Goal: Check status: Check status

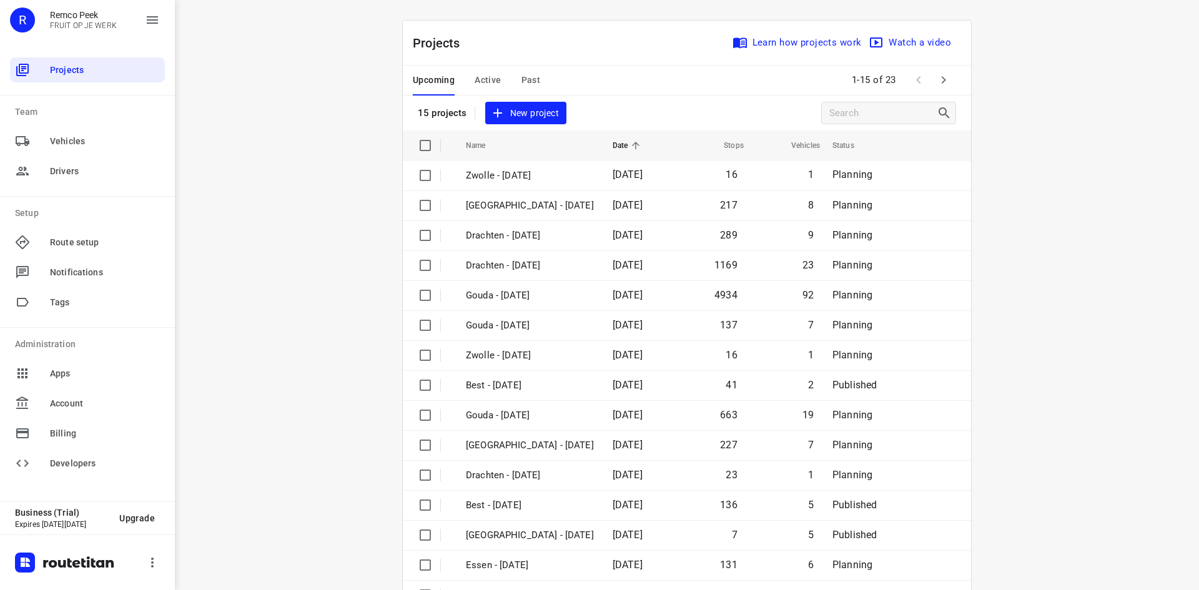
click at [521, 80] on span "Past" at bounding box center [530, 80] width 19 height 16
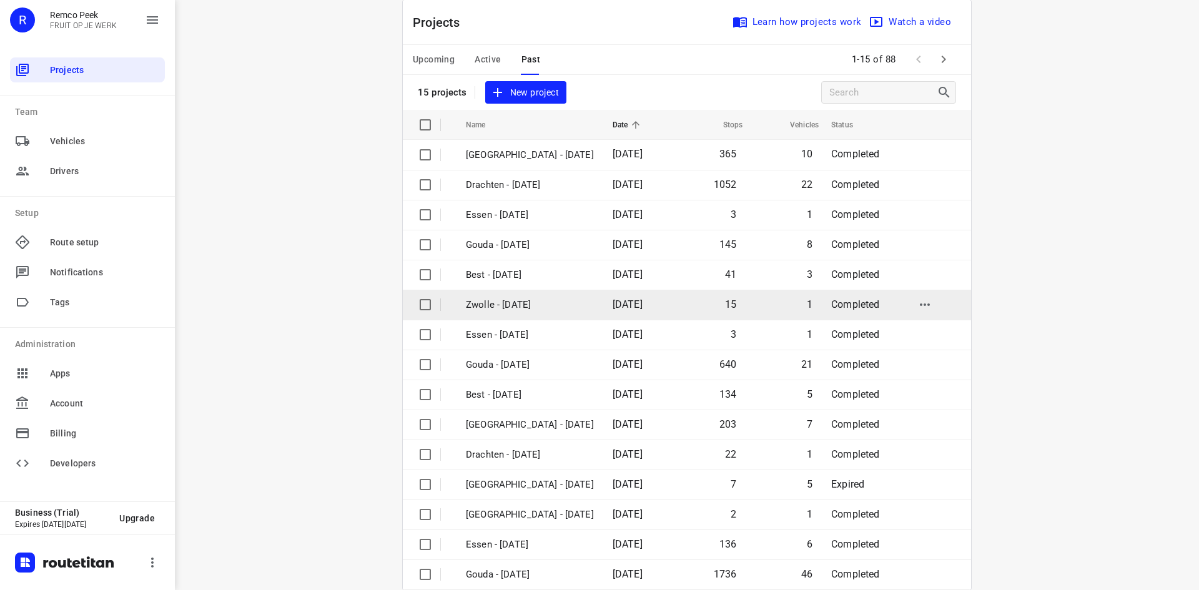
scroll to position [41, 0]
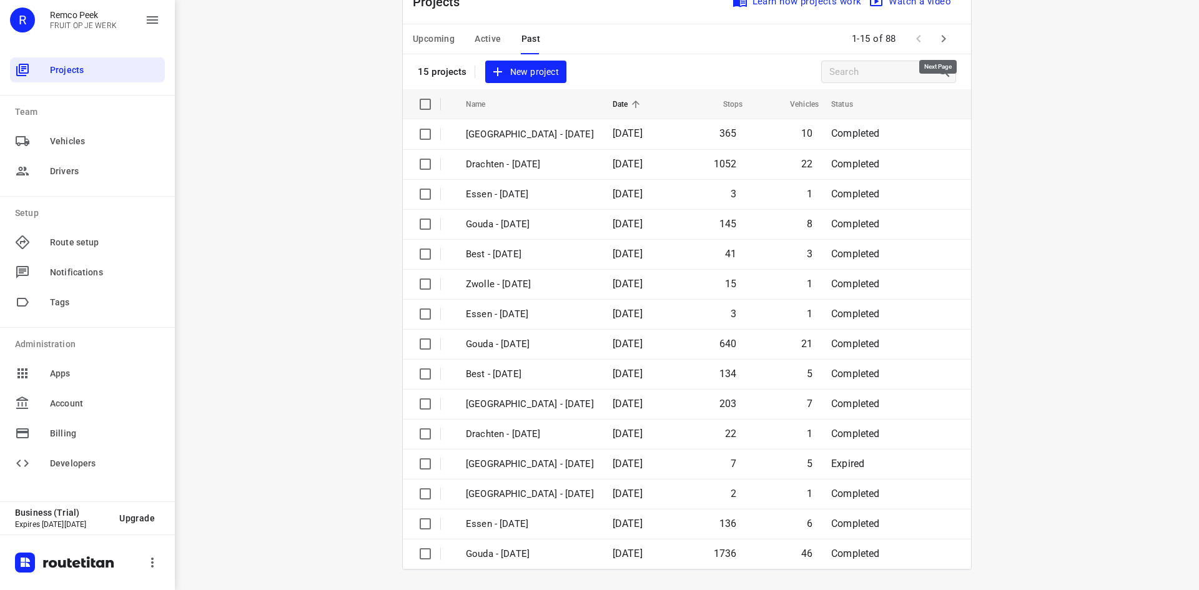
click at [942, 36] on icon "button" at bounding box center [943, 38] width 15 height 15
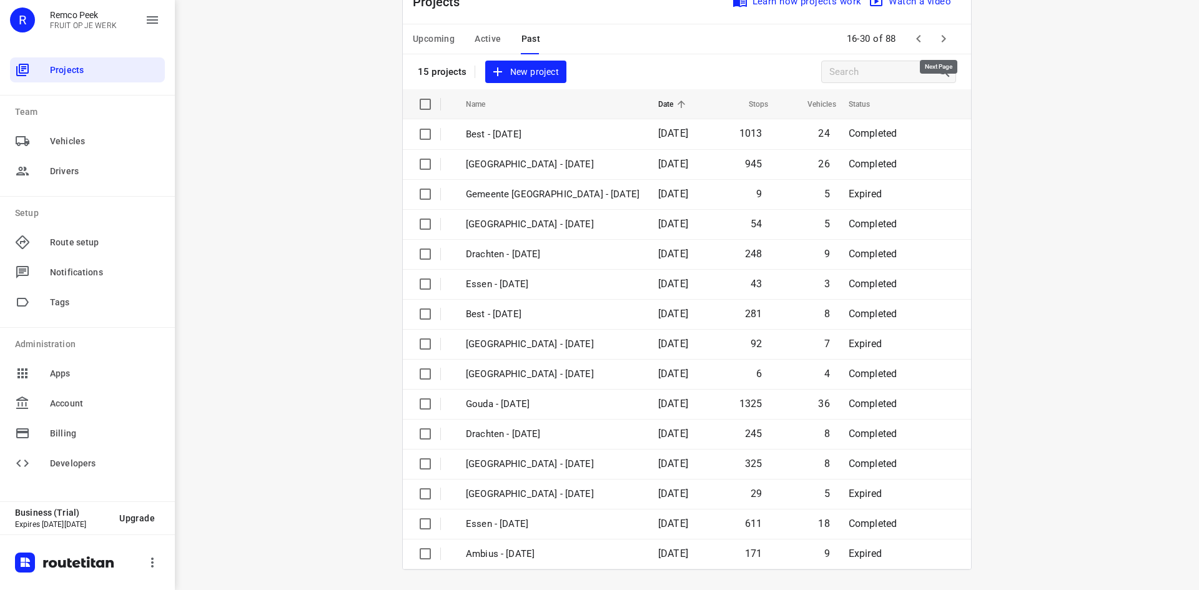
click at [938, 40] on icon "button" at bounding box center [943, 38] width 15 height 15
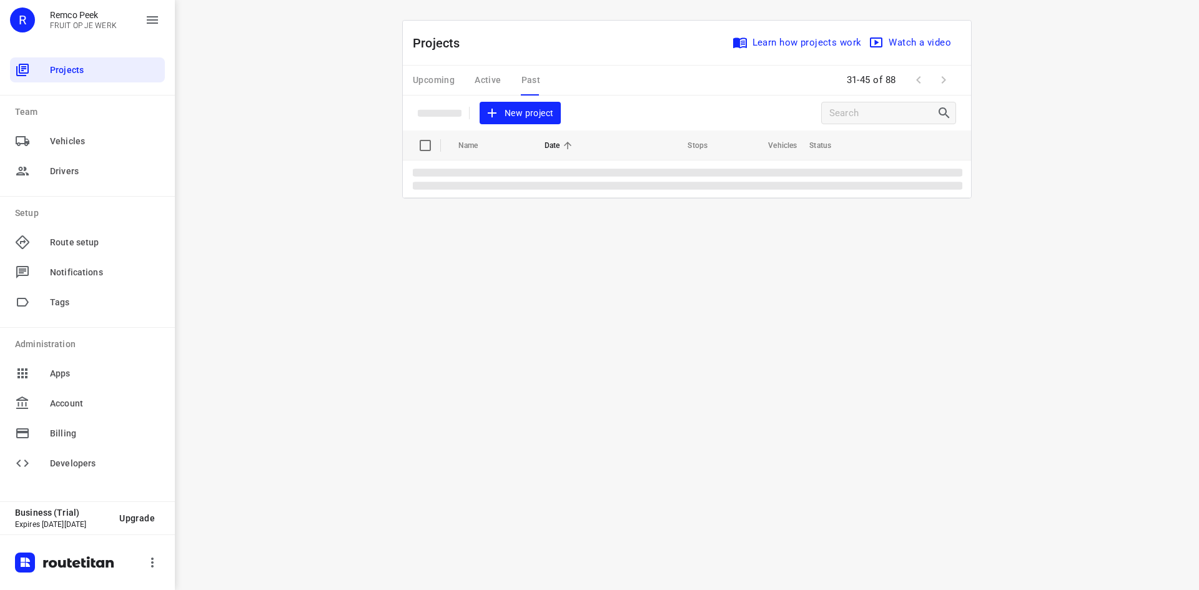
scroll to position [0, 0]
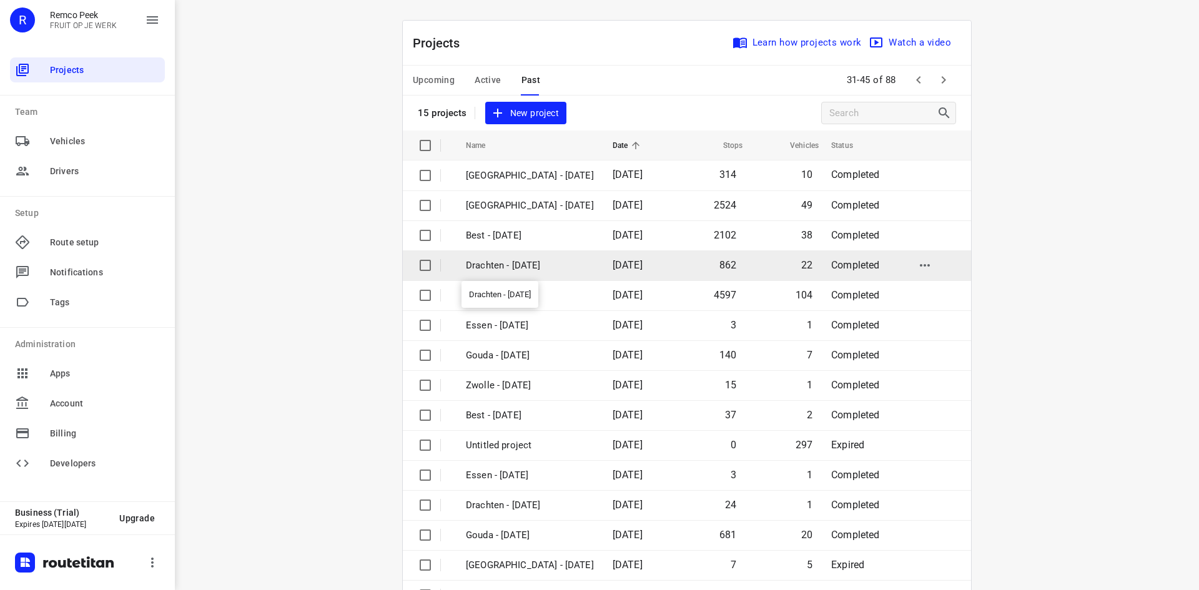
click at [526, 267] on p "Drachten - [DATE]" at bounding box center [530, 265] width 128 height 14
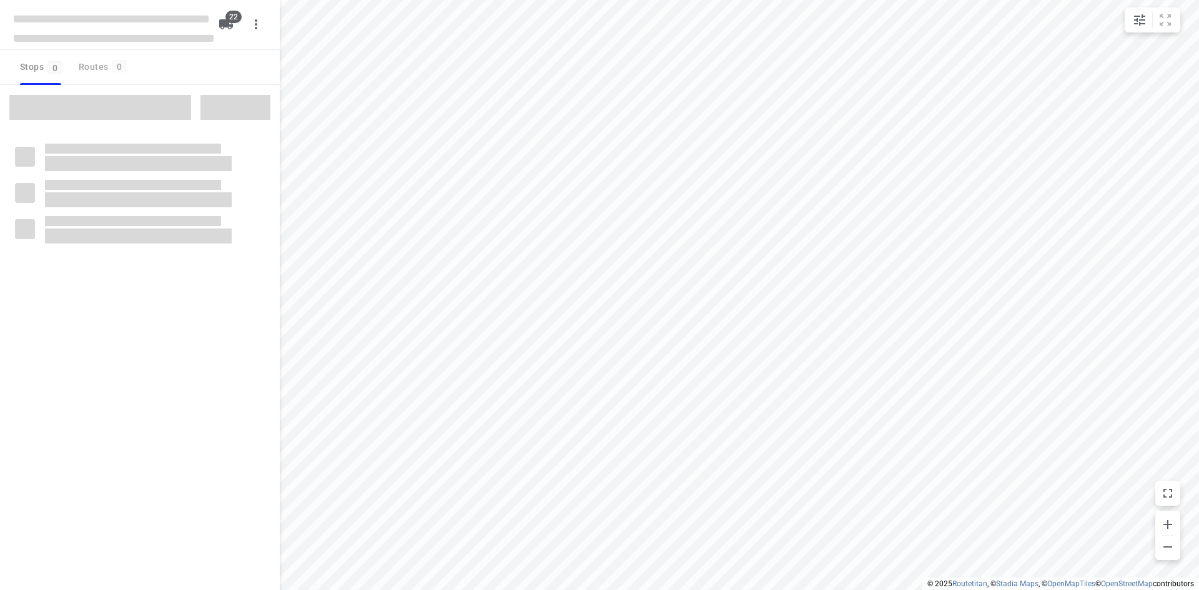
type input "distance"
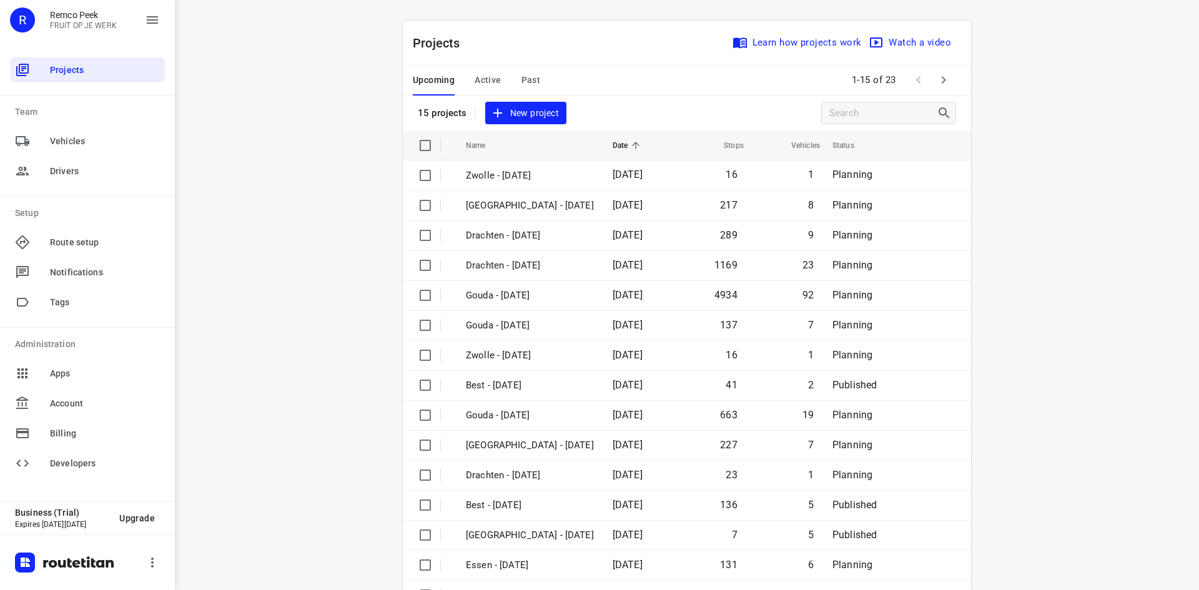
click at [290, 162] on div "i © 2025 Routetitan , © Stadia Maps , © OpenMapTiles © OpenStreetMap contributo…" at bounding box center [687, 295] width 1024 height 590
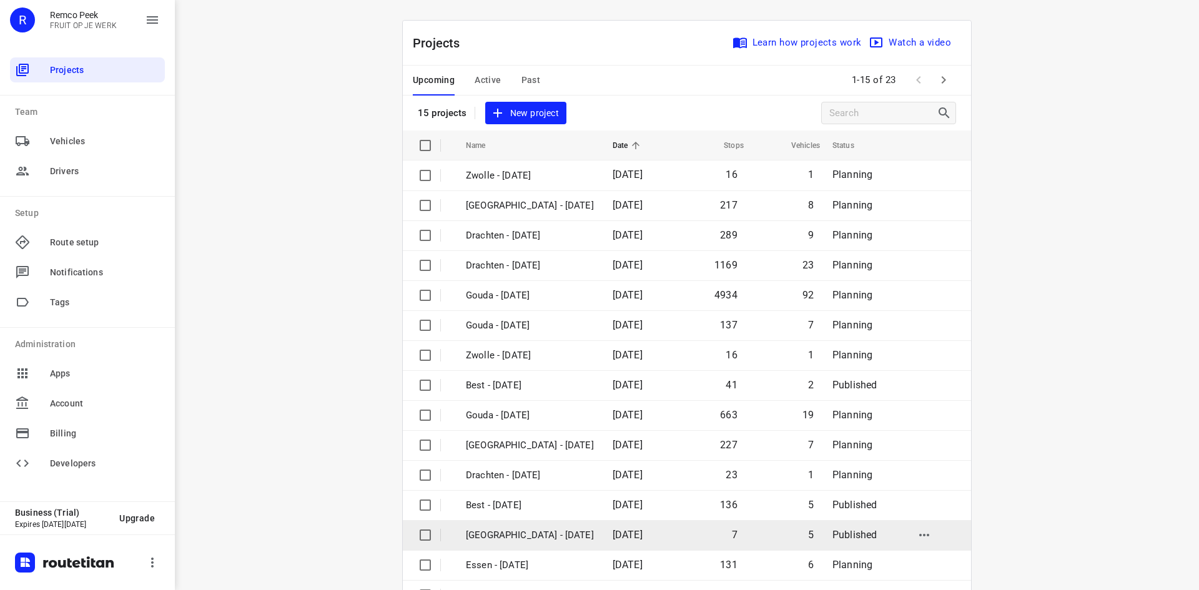
drag, startPoint x: 728, startPoint y: 464, endPoint x: 754, endPoint y: 535, distance: 75.0
click at [754, 535] on tbody "Zwolle - Friday 29 Aug 2025 16 1 Planning Zwolle - Thursday 28 Aug 2025 217 8 P…" at bounding box center [687, 384] width 568 height 449
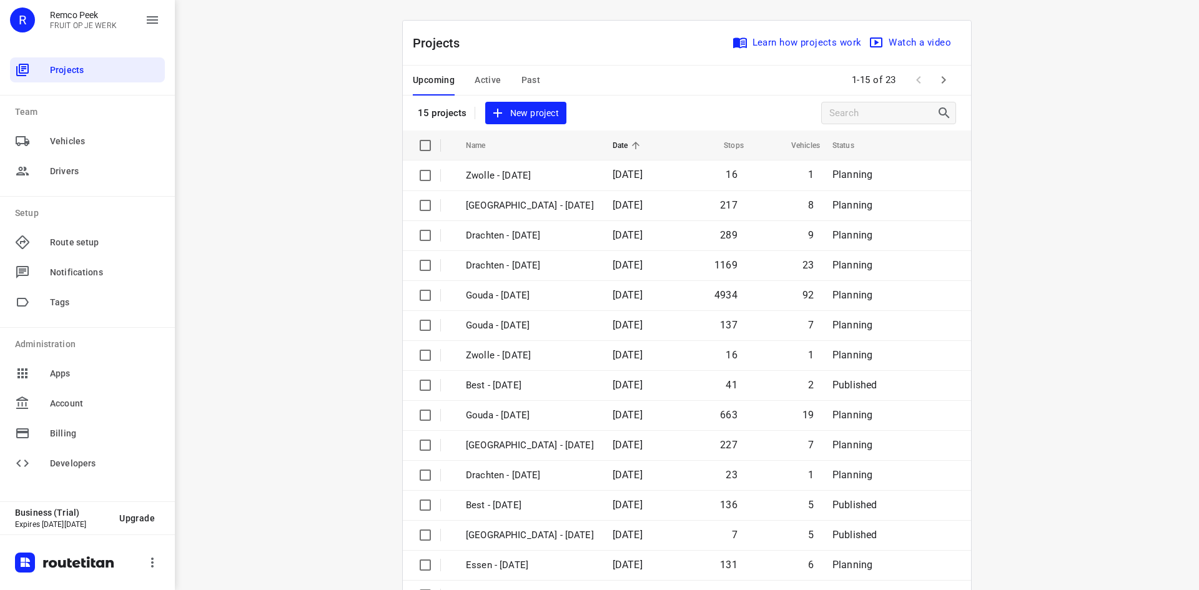
click at [343, 528] on div "i © 2025 Routetitan , © Stadia Maps , © OpenMapTiles © OpenStreetMap contributo…" at bounding box center [687, 295] width 1024 height 590
click at [477, 79] on span "Active" at bounding box center [487, 80] width 26 height 16
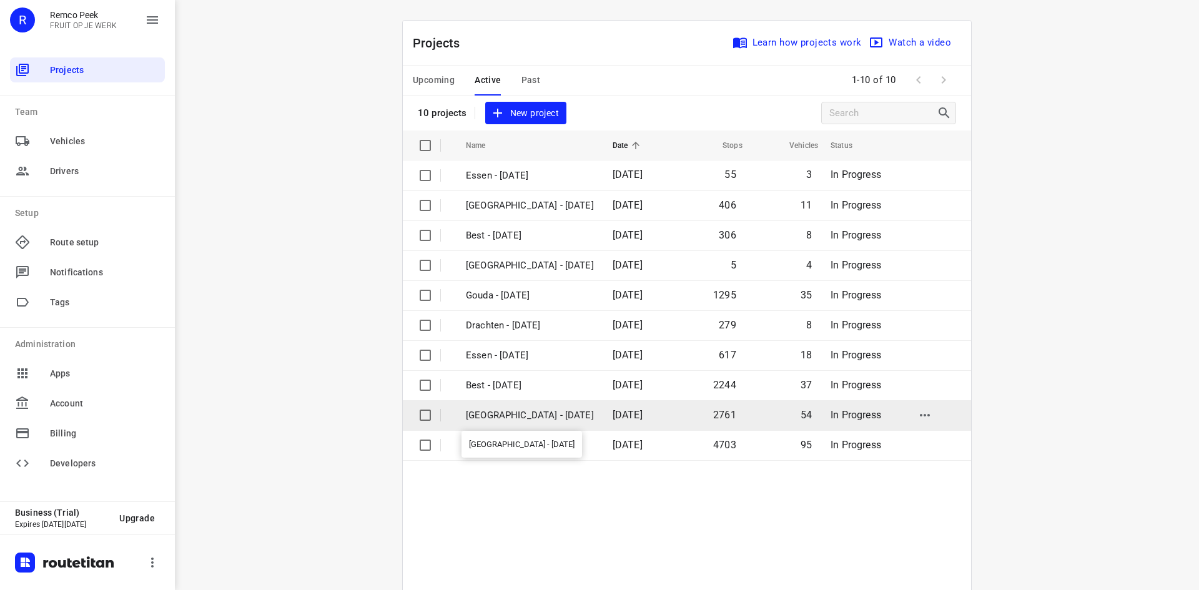
click at [544, 416] on p "[GEOGRAPHIC_DATA] - [DATE]" at bounding box center [530, 415] width 128 height 14
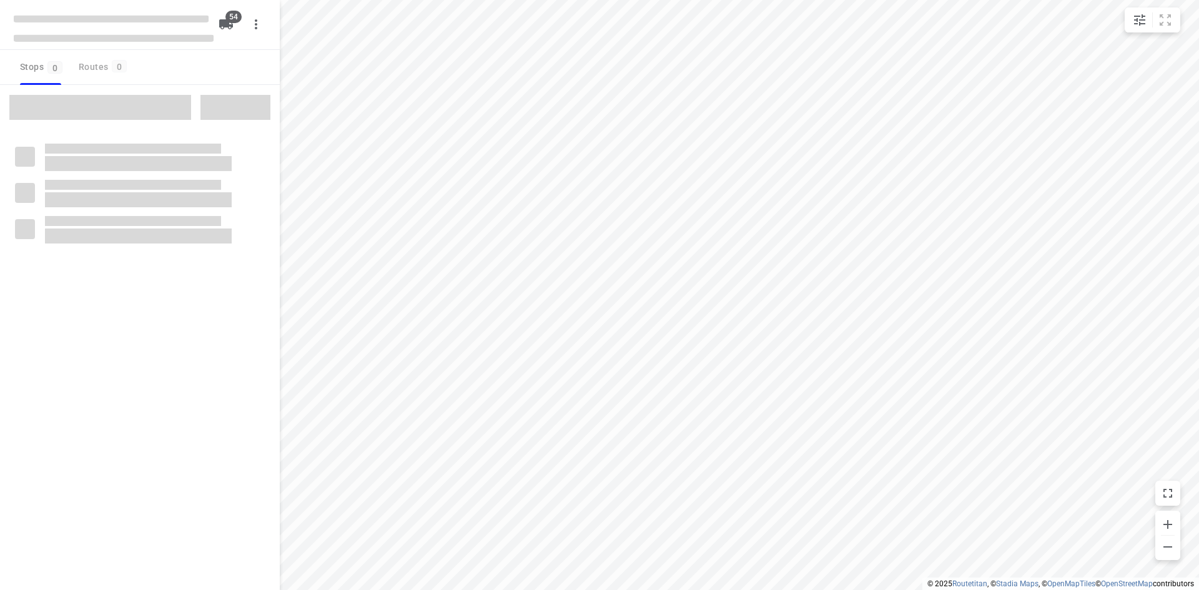
type input "distance"
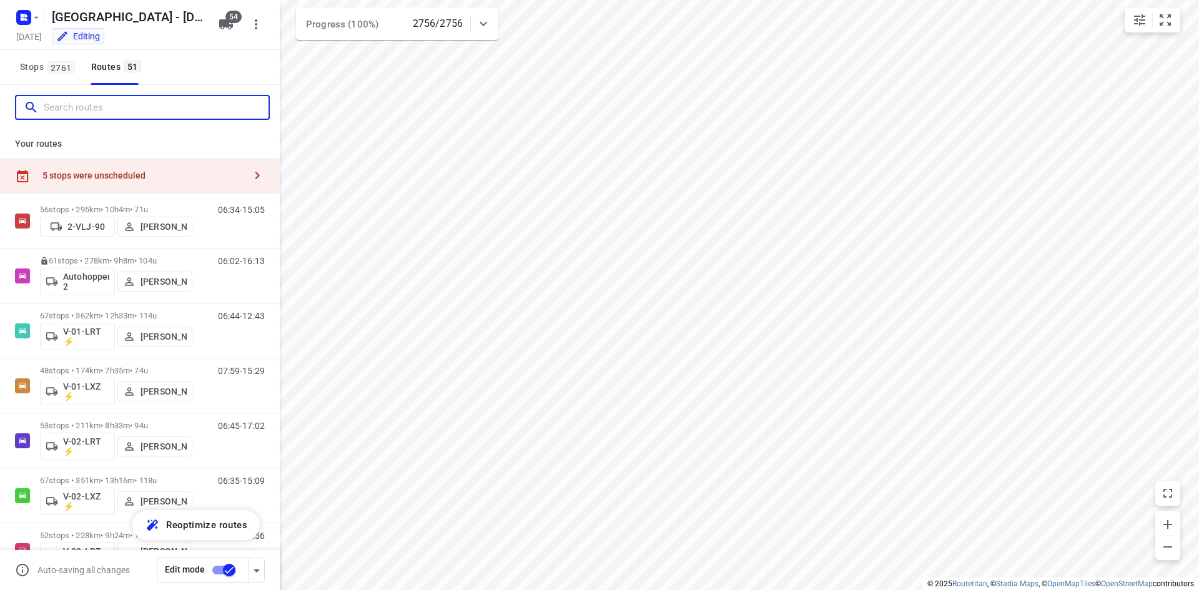
click at [109, 101] on input "Search routes" at bounding box center [156, 107] width 225 height 19
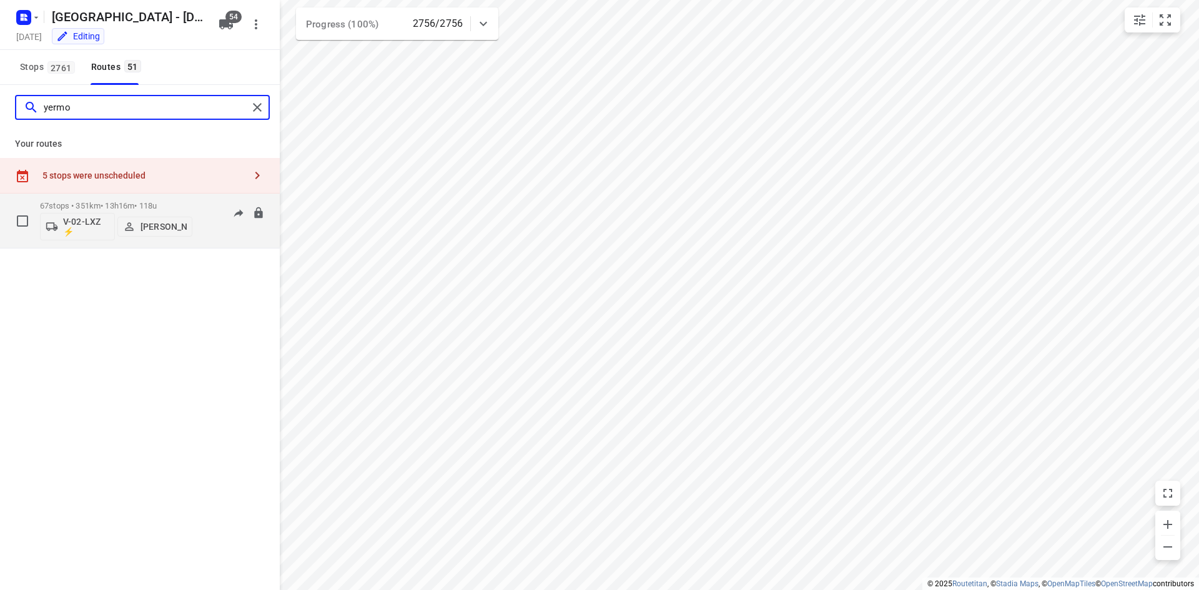
type input "yermo"
click at [210, 232] on div "06:35-15:09" at bounding box center [233, 224] width 62 height 46
click at [202, 212] on div "67 stops • 351km • 13h16m • 118u V-02-LXZ ⚡ Yermo Broekman 06:35-15:09" at bounding box center [160, 221] width 240 height 52
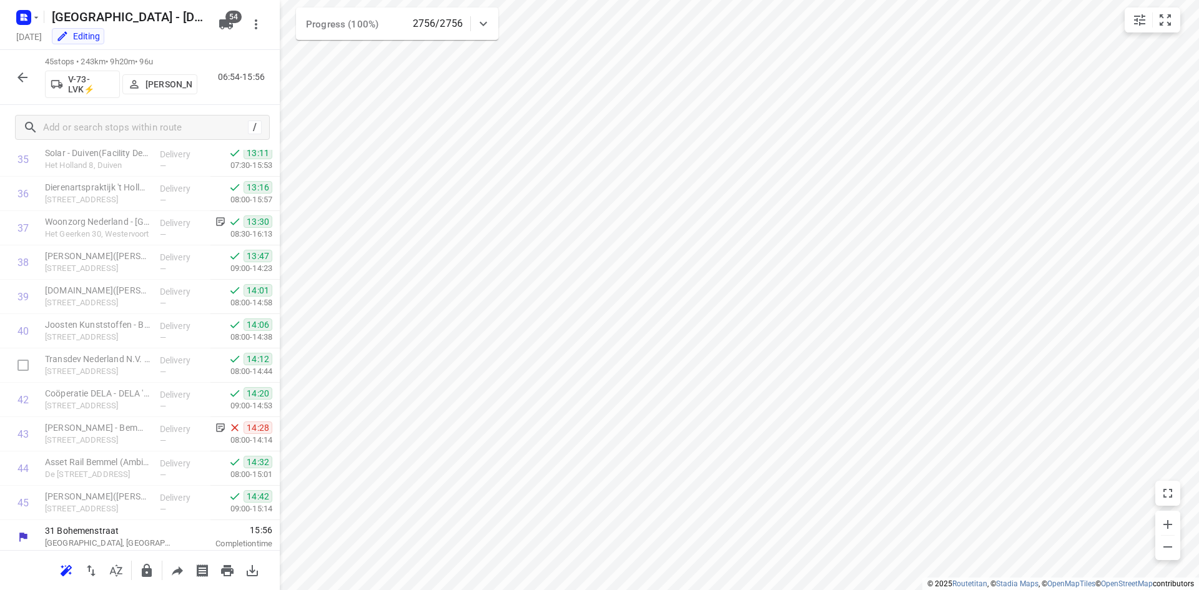
scroll to position [1277, 0]
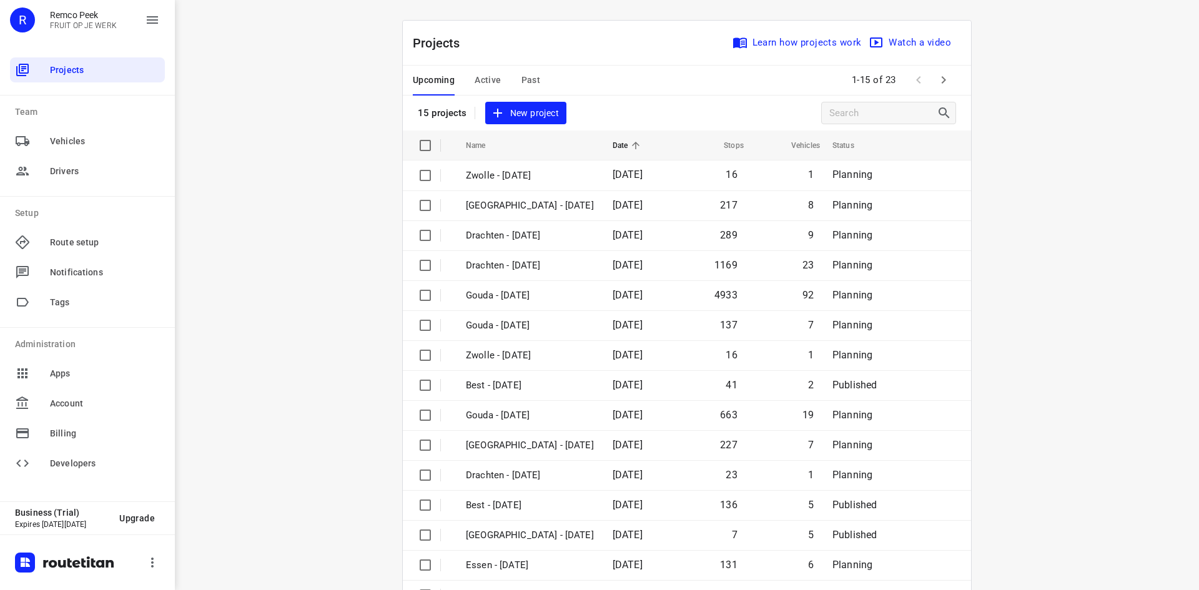
click at [665, 77] on div "Upcoming Active Past 1-15 of 23" at bounding box center [687, 81] width 568 height 30
click at [478, 76] on span "Active" at bounding box center [487, 80] width 26 height 16
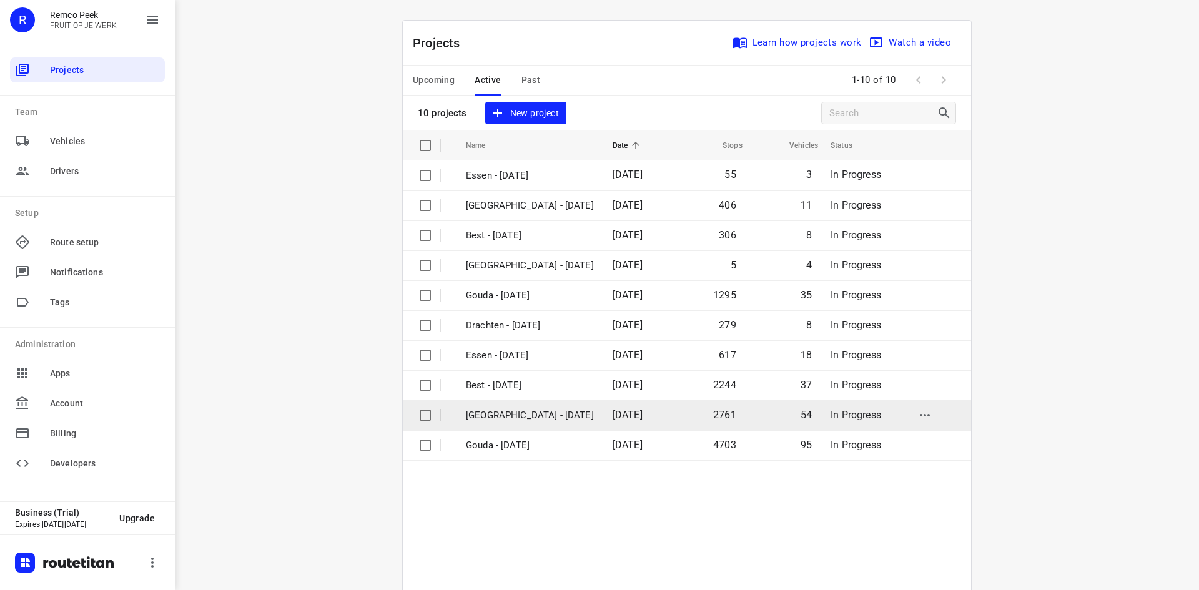
click at [525, 416] on p "[GEOGRAPHIC_DATA] - [DATE]" at bounding box center [530, 415] width 128 height 14
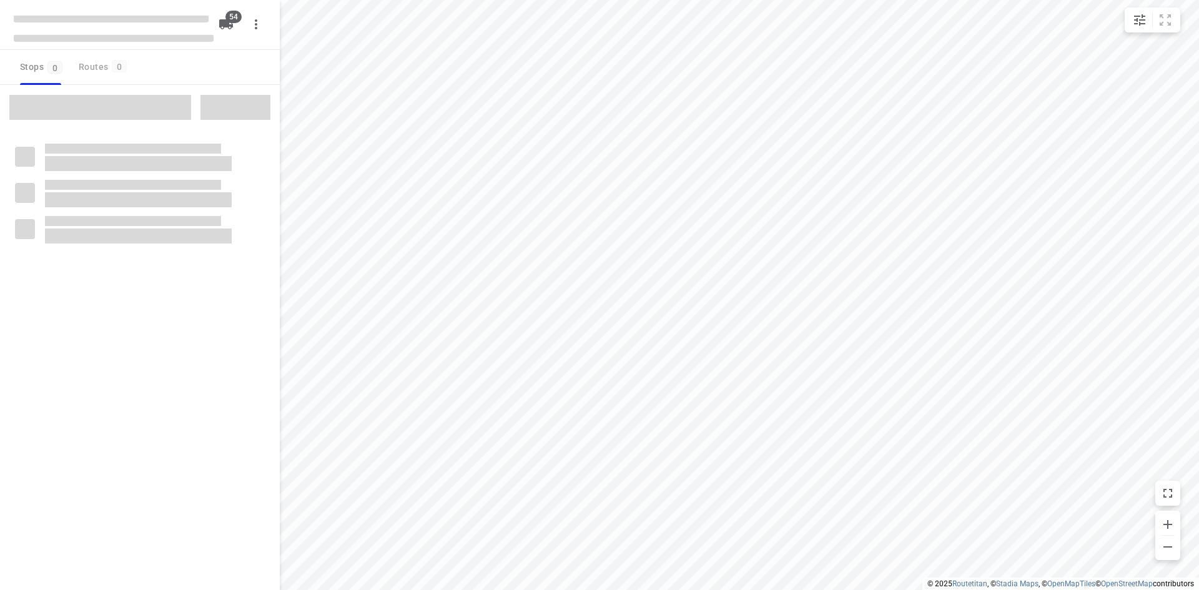
type input "distance"
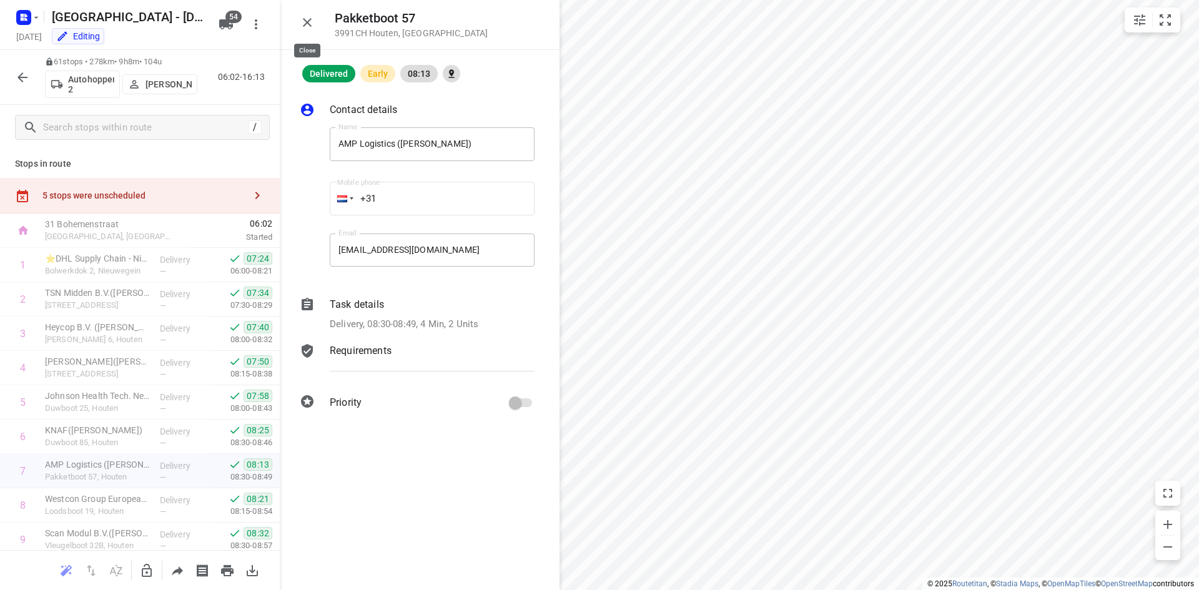
click at [307, 19] on icon "button" at bounding box center [307, 22] width 15 height 15
